Goal: Understand process/instructions

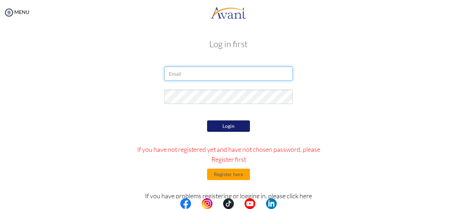
type input "[EMAIL_ADDRESS][DOMAIN_NAME]"
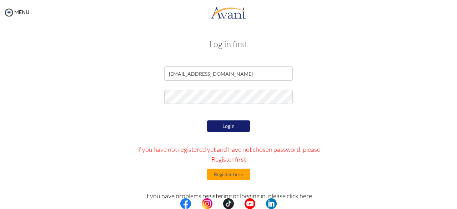
click at [374, 113] on div at bounding box center [229, 113] width 418 height 0
click at [222, 120] on button "Login" at bounding box center [228, 125] width 43 height 11
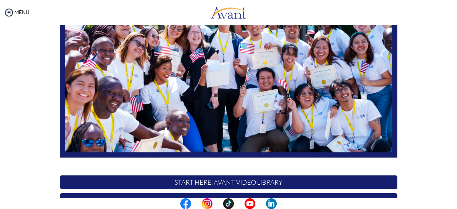
scroll to position [188, 0]
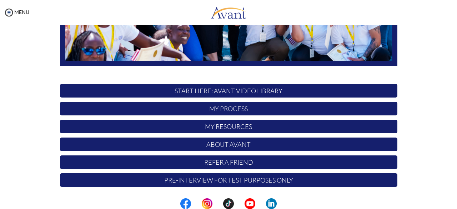
click at [245, 85] on p "START HERE: Avant Video Library" at bounding box center [229, 91] width 338 height 14
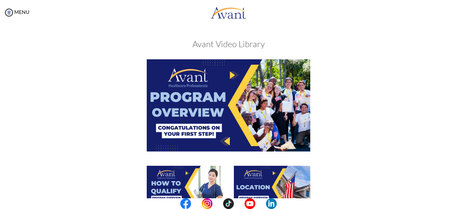
scroll to position [282, 0]
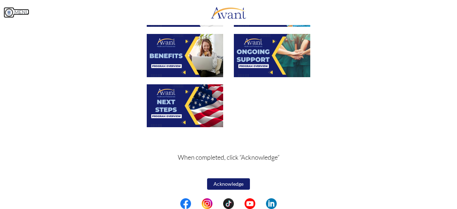
click at [10, 12] on img at bounding box center [9, 12] width 11 height 11
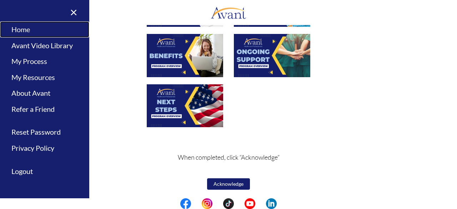
click at [27, 34] on link "Home" at bounding box center [44, 29] width 89 height 16
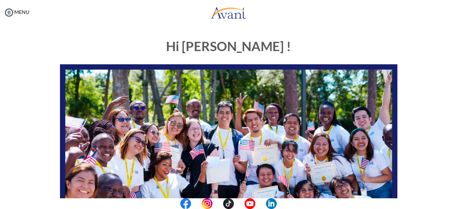
scroll to position [188, 0]
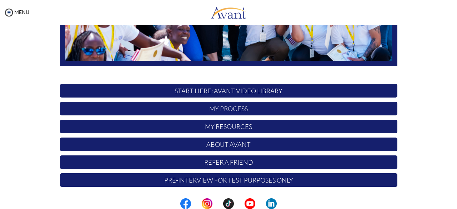
click at [205, 112] on p "My Process" at bounding box center [229, 109] width 338 height 14
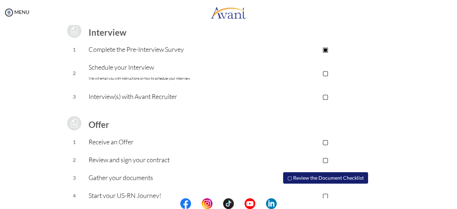
scroll to position [116, 0]
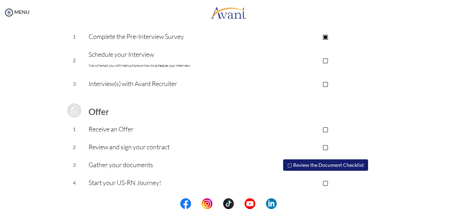
click at [324, 60] on p "▢" at bounding box center [325, 60] width 143 height 10
click at [299, 96] on td at bounding box center [325, 96] width 143 height 7
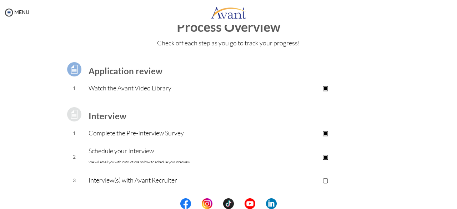
scroll to position [0, 0]
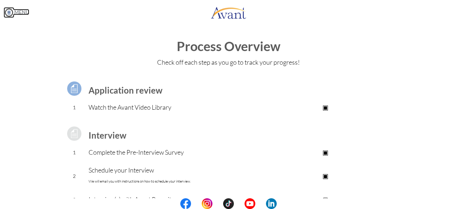
click at [8, 14] on img at bounding box center [9, 12] width 11 height 11
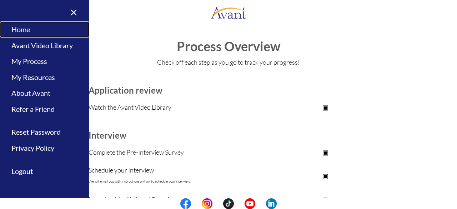
click at [23, 30] on link "Home" at bounding box center [44, 29] width 89 height 16
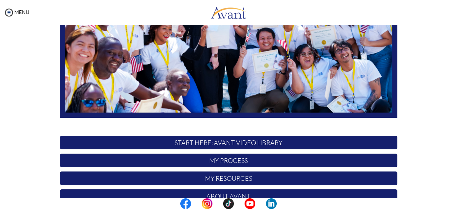
scroll to position [188, 0]
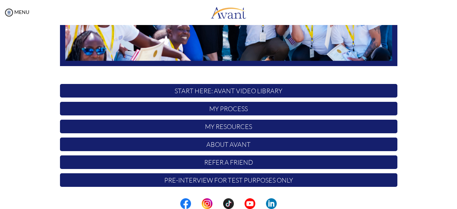
click at [258, 187] on div "Hi Sonia ! START HERE: Avant Video Library My Process My Resources About Avant …" at bounding box center [229, 17] width 348 height 347
click at [263, 179] on p "Pre-Interview for test purposes only" at bounding box center [229, 180] width 338 height 14
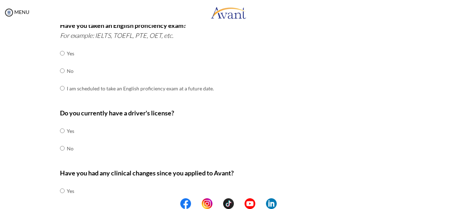
scroll to position [247, 0]
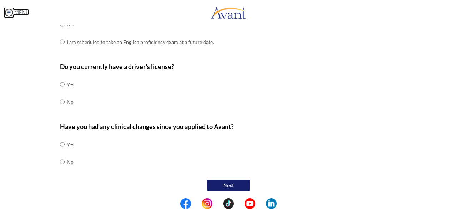
click at [11, 11] on img at bounding box center [9, 12] width 11 height 11
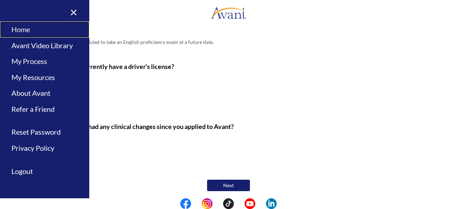
click at [25, 28] on link "Home" at bounding box center [44, 29] width 89 height 16
